Goal: Understand process/instructions

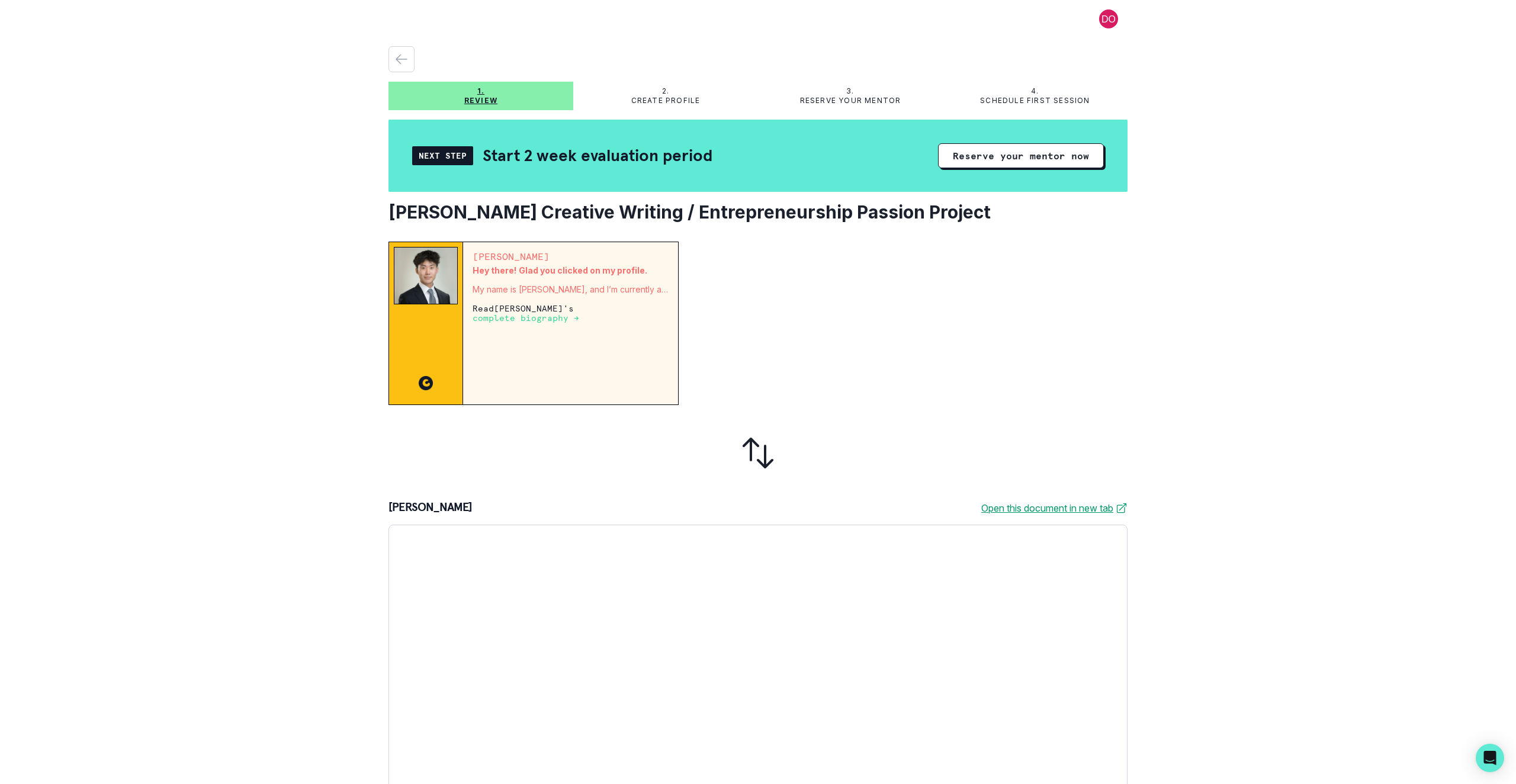
click at [662, 92] on p "2." at bounding box center [666, 92] width 7 height 10
click at [846, 88] on p "3." at bounding box center [850, 92] width 8 height 10
drag, startPoint x: 843, startPoint y: 88, endPoint x: 829, endPoint y: 83, distance: 14.9
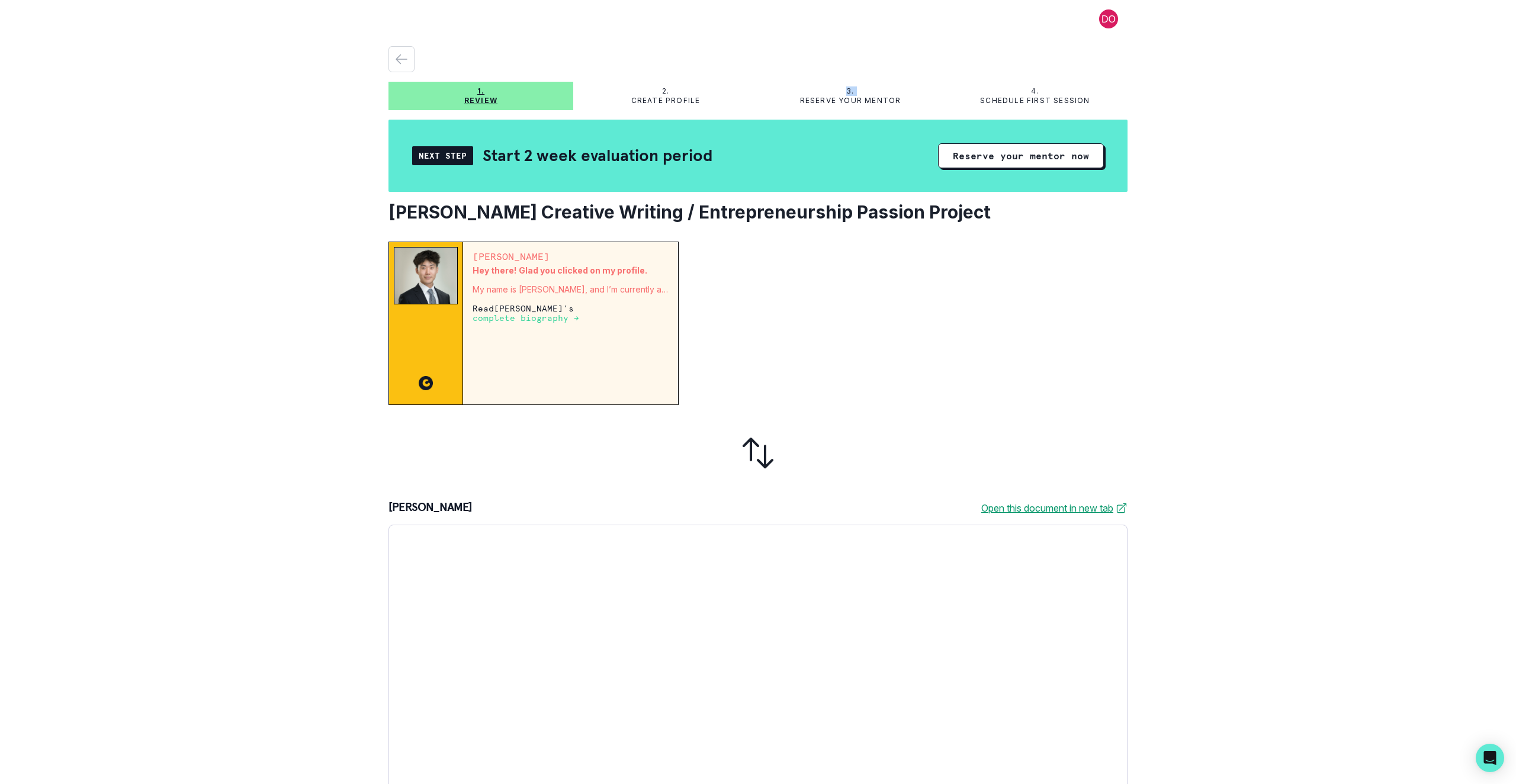
click at [846, 88] on p "3." at bounding box center [850, 92] width 8 height 10
click at [787, 48] on div at bounding box center [757, 59] width 739 height 26
click at [985, 365] on div at bounding box center [907, 323] width 439 height 163
drag, startPoint x: 1365, startPoint y: 328, endPoint x: 1354, endPoint y: 269, distance: 60.0
click at [1365, 328] on div "1. Review 2. Create profile 3. Reserve your mentor 4. Schedule first session Ne…" at bounding box center [758, 392] width 1516 height 784
